Goal: Task Accomplishment & Management: Manage account settings

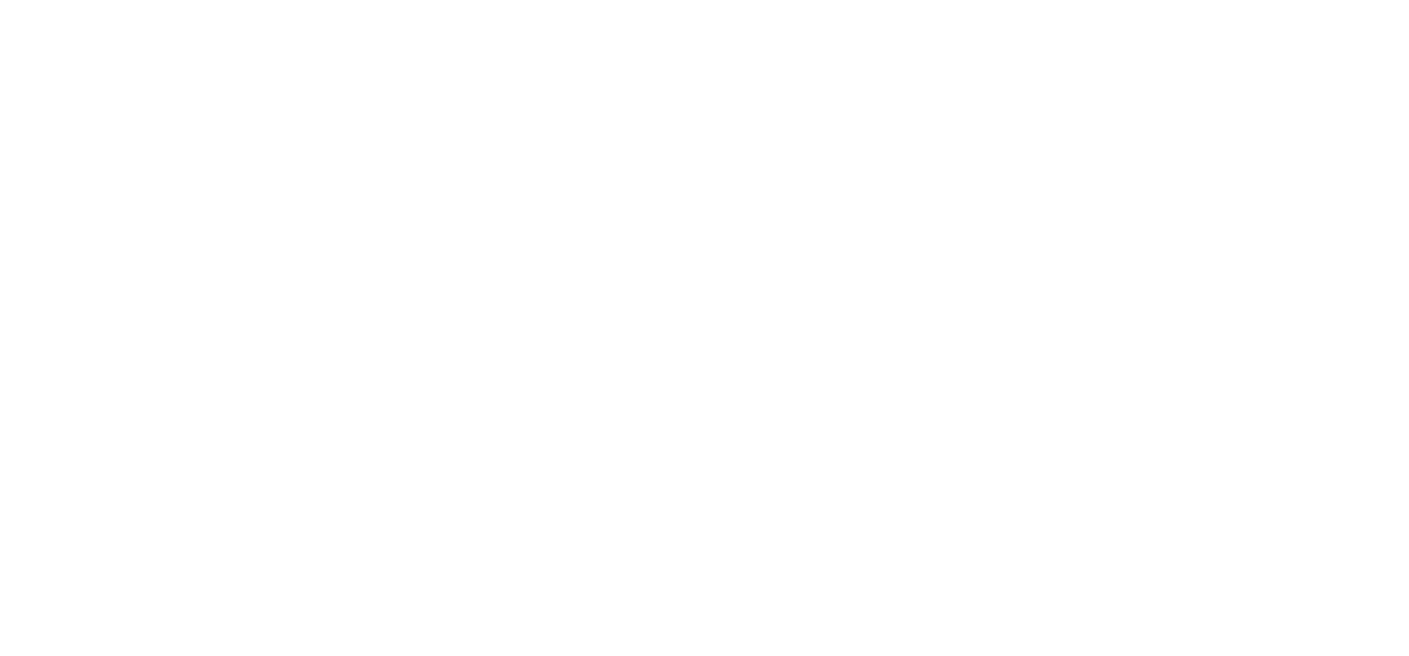
click at [1105, 0] on html at bounding box center [704, 0] width 1409 height 0
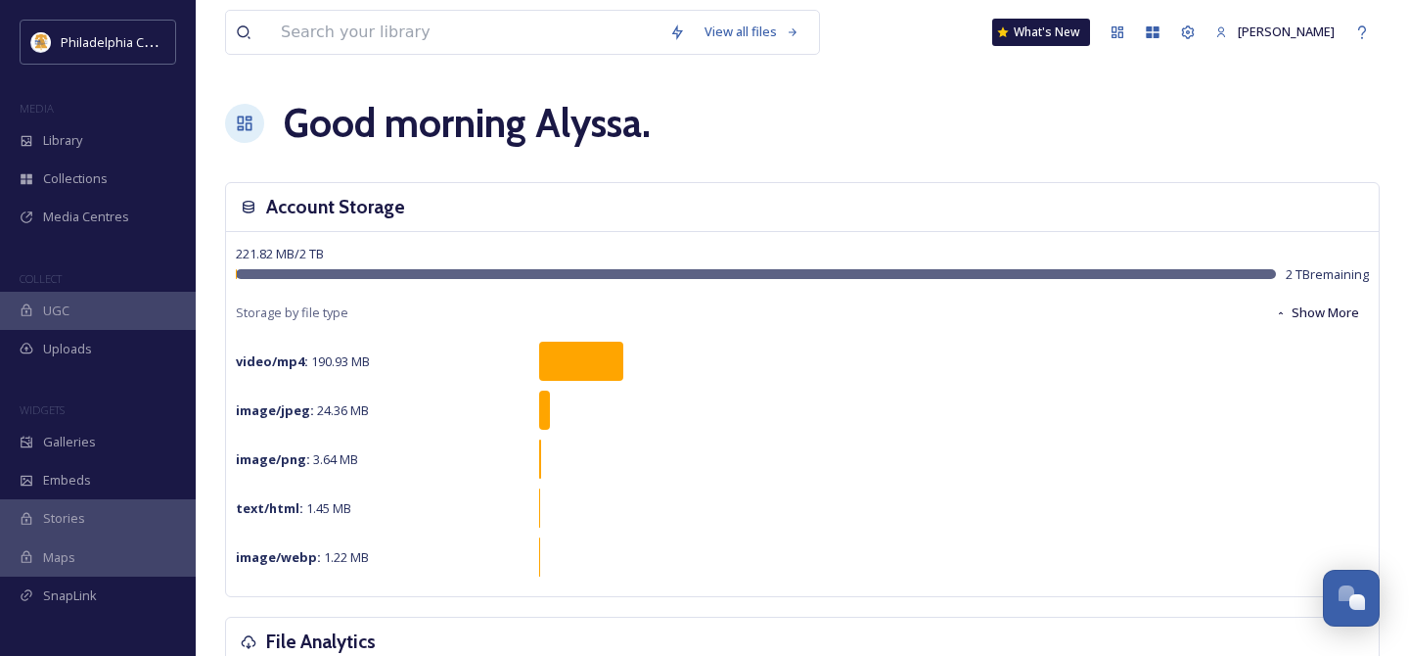
click at [792, 114] on div "Good morning [PERSON_NAME] ." at bounding box center [802, 123] width 1155 height 59
click at [1188, 32] on icon at bounding box center [1188, 32] width 16 height 16
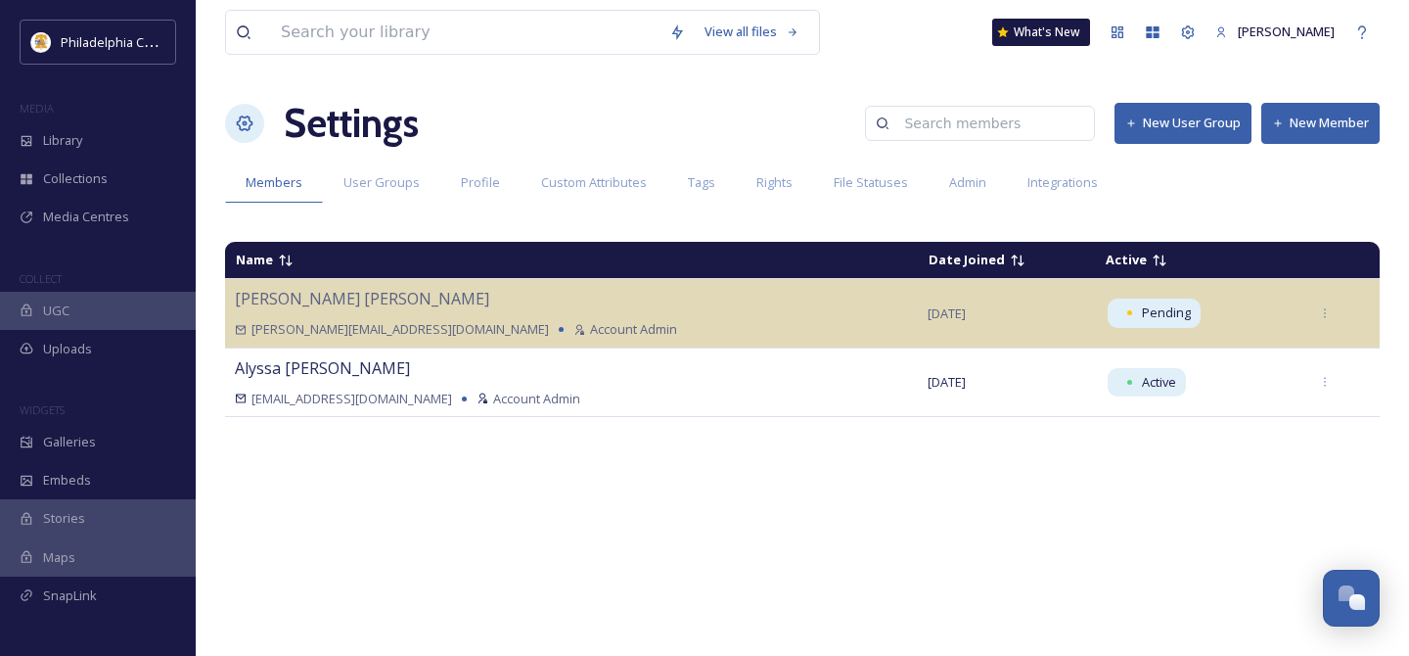
click at [1306, 129] on button "New Member" at bounding box center [1321, 123] width 118 height 40
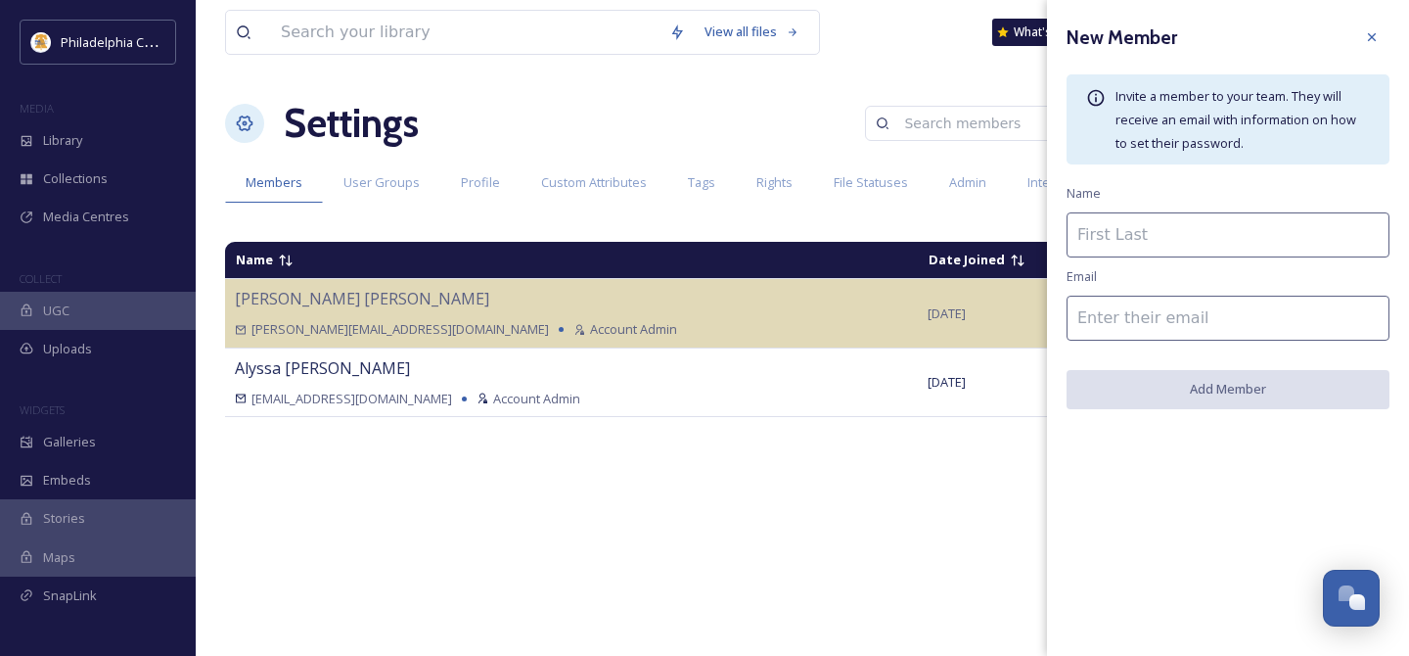
click at [1117, 225] on input at bounding box center [1228, 234] width 323 height 45
type input "[PERSON_NAME]"
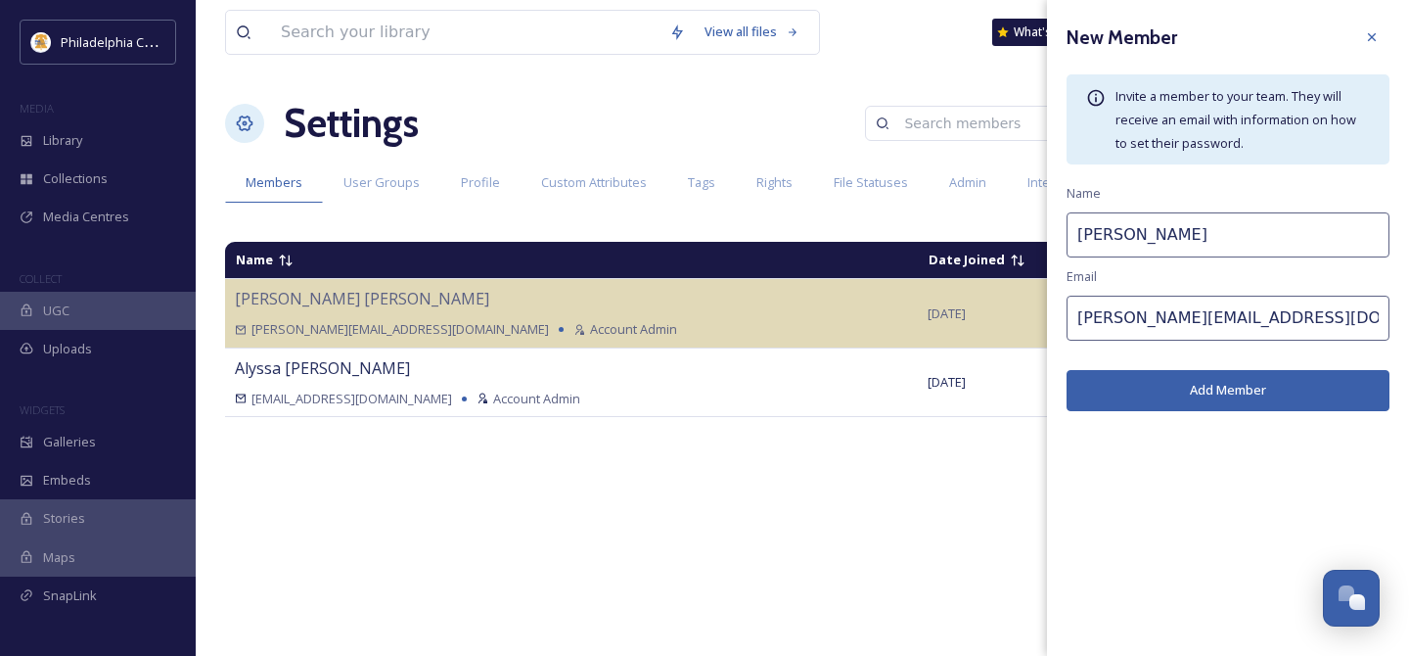
type input "[PERSON_NAME][EMAIL_ADDRESS][DOMAIN_NAME]"
click at [1270, 389] on button "Add Member" at bounding box center [1228, 390] width 323 height 40
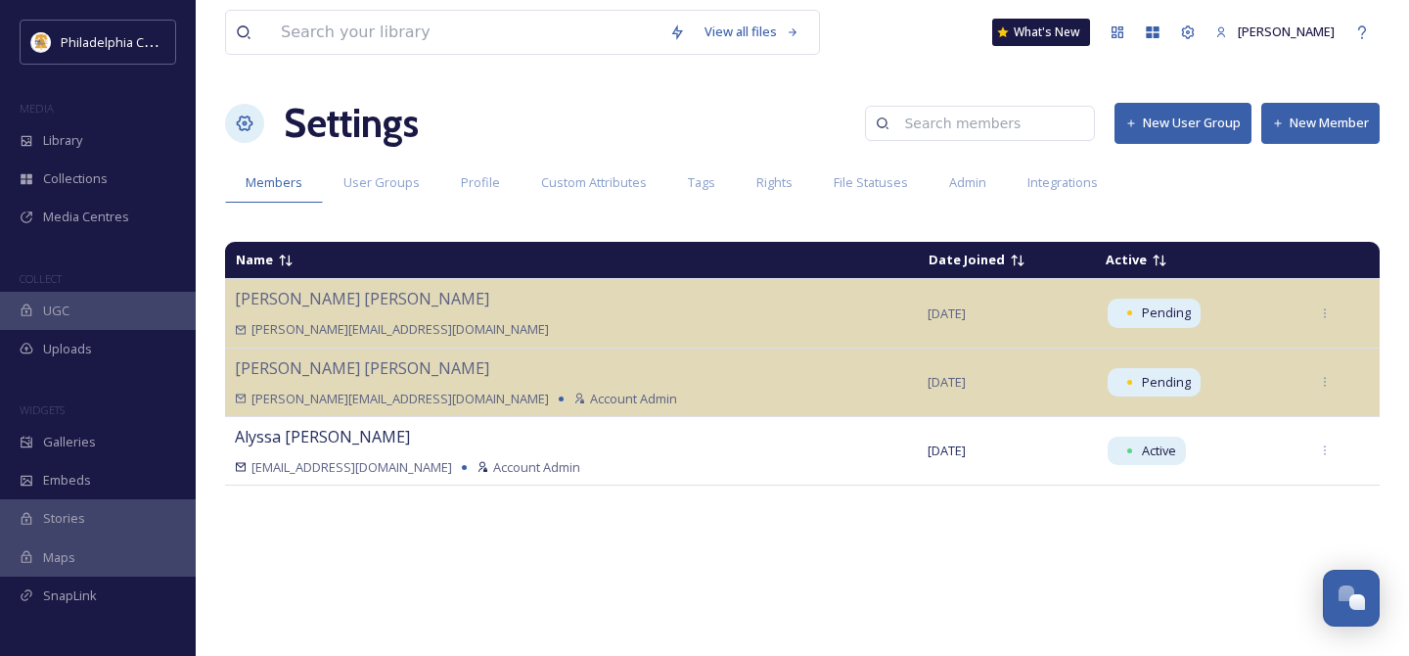
click at [1191, 122] on button "New User Group" at bounding box center [1183, 123] width 137 height 40
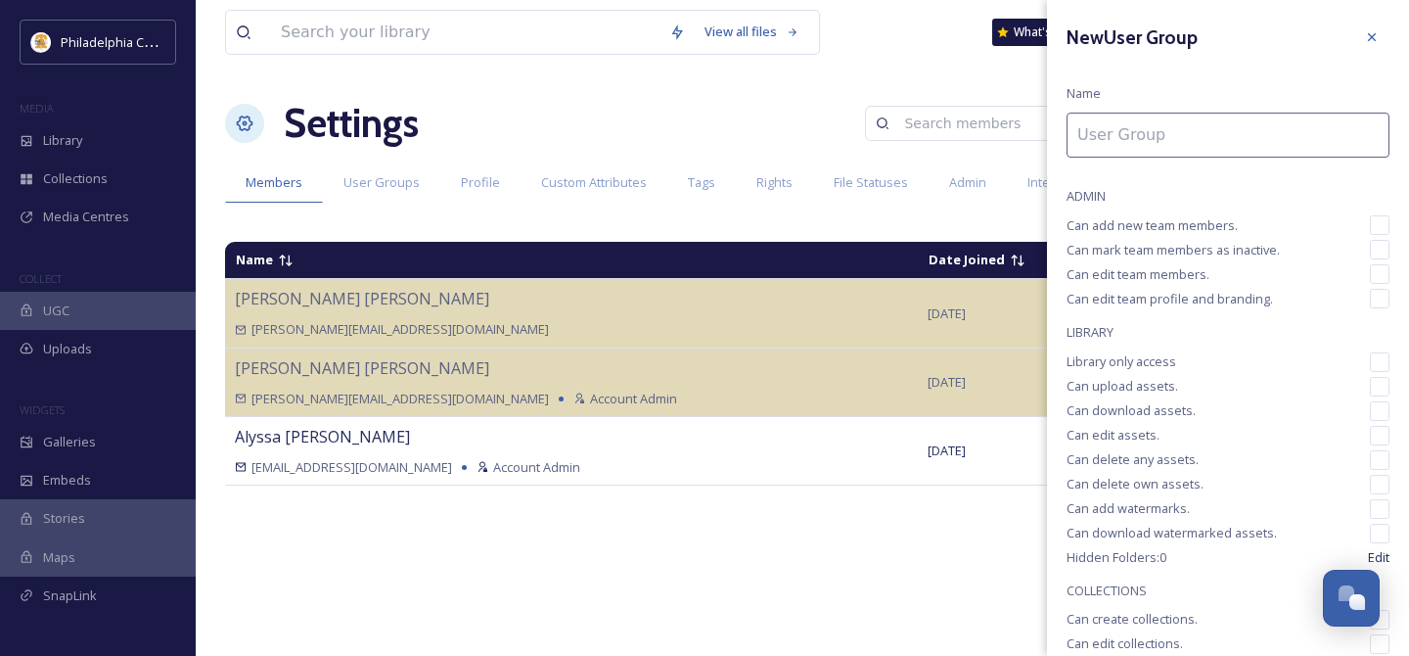
click at [1131, 144] on input at bounding box center [1228, 135] width 323 height 45
type input "[PERSON_NAME]"
click at [1374, 36] on icon at bounding box center [1372, 37] width 16 height 16
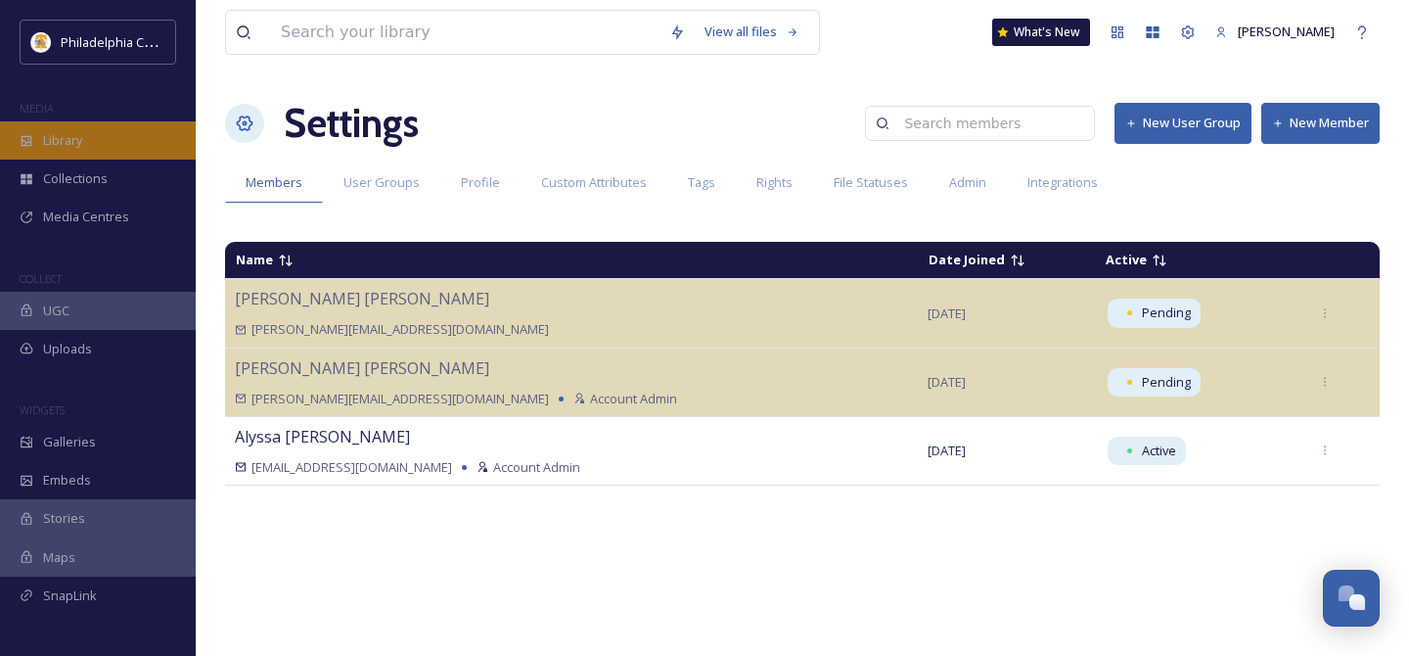
click at [115, 141] on div "Library" at bounding box center [98, 140] width 196 height 38
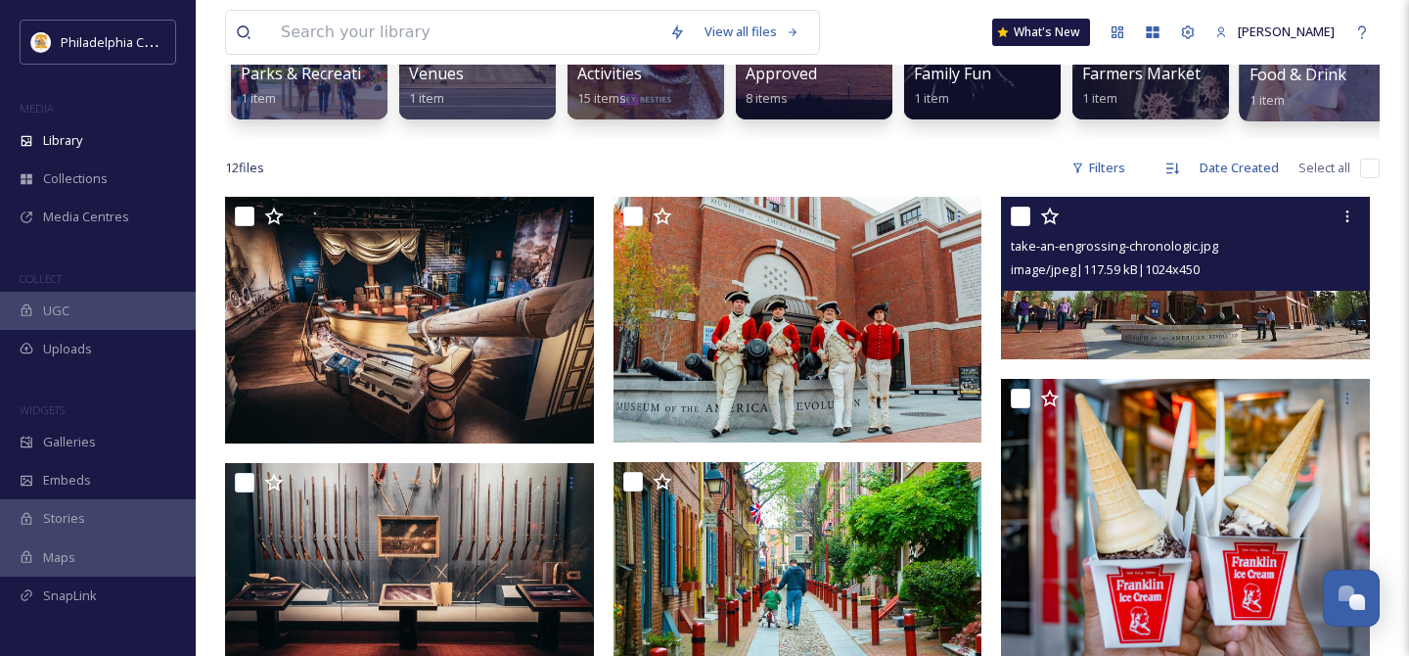
scroll to position [297, 0]
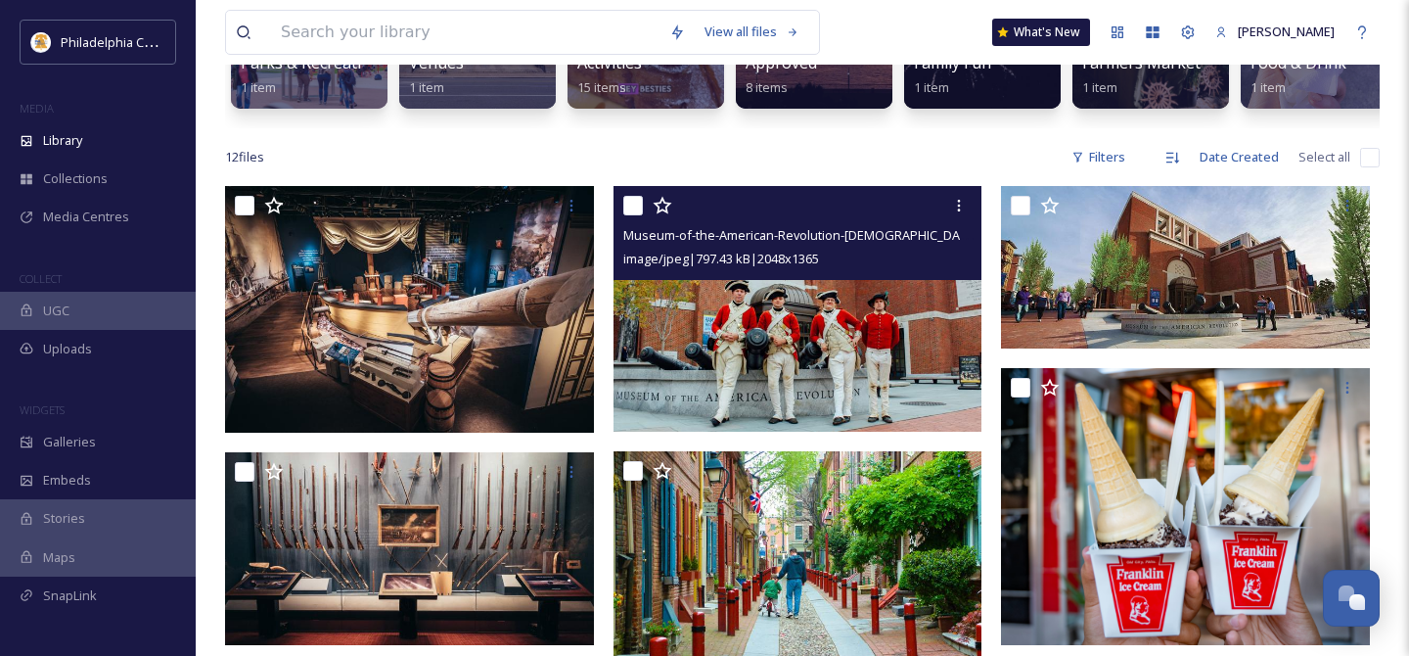
click at [634, 207] on input "checkbox" at bounding box center [633, 206] width 20 height 20
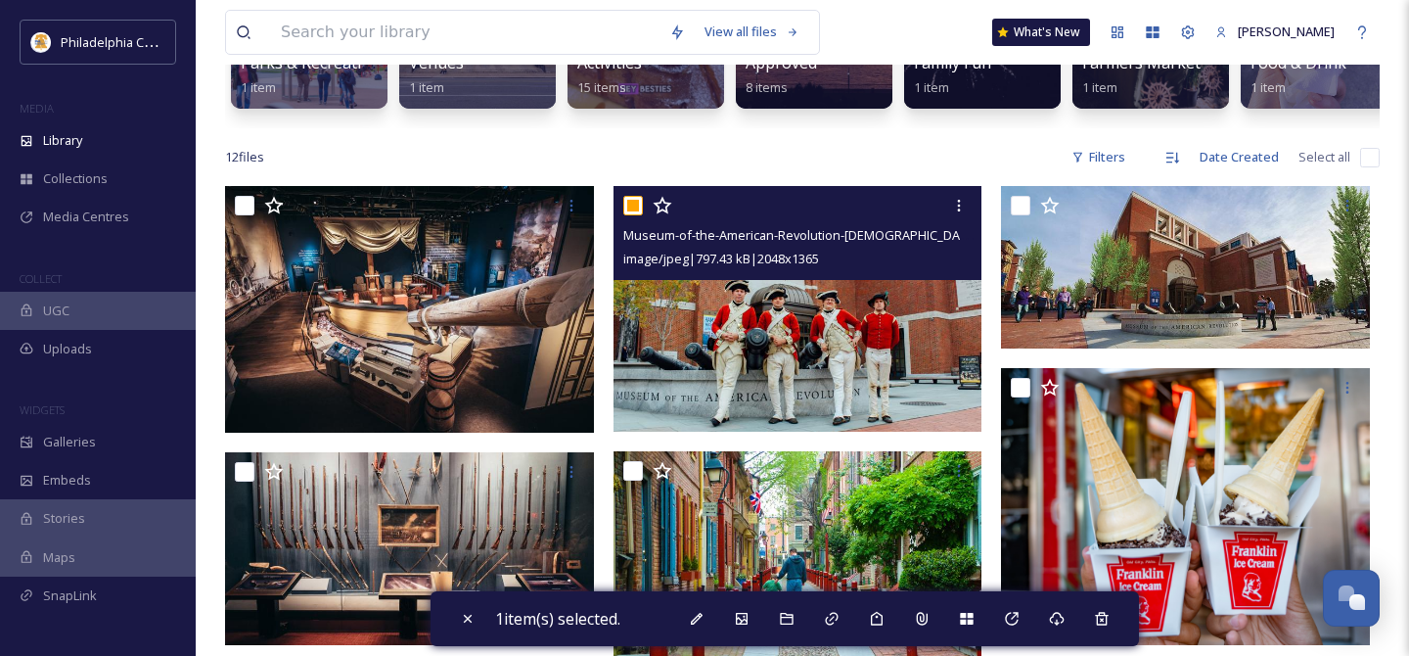
click at [634, 207] on input "checkbox" at bounding box center [633, 206] width 20 height 20
checkbox input "false"
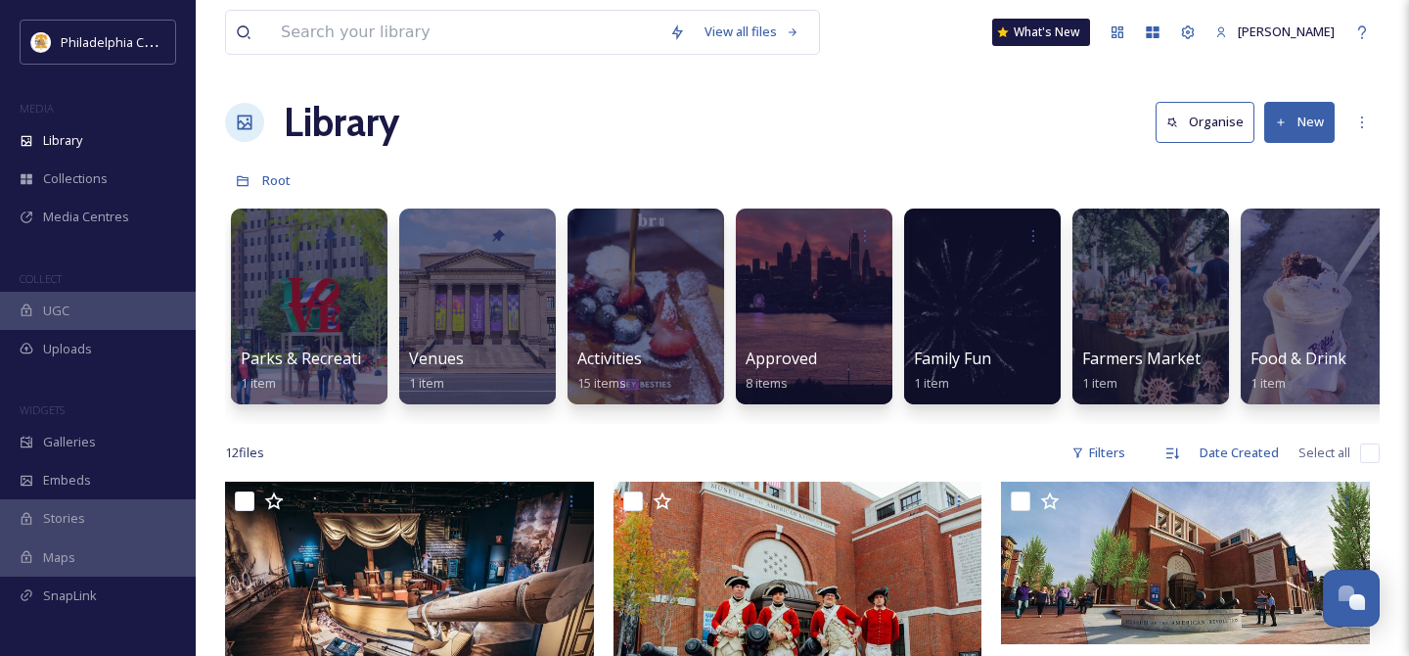
scroll to position [0, 0]
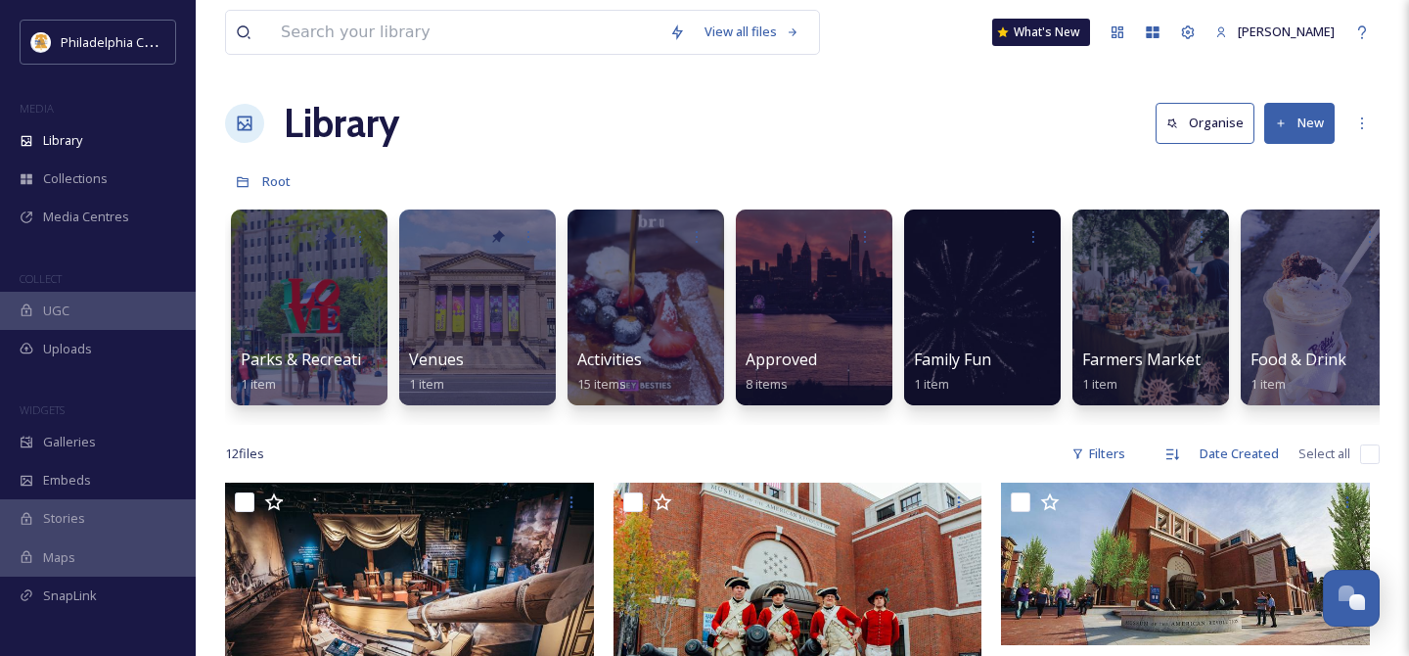
click at [542, 141] on div "Library Organise New" at bounding box center [802, 123] width 1155 height 59
